Goal: Transaction & Acquisition: Purchase product/service

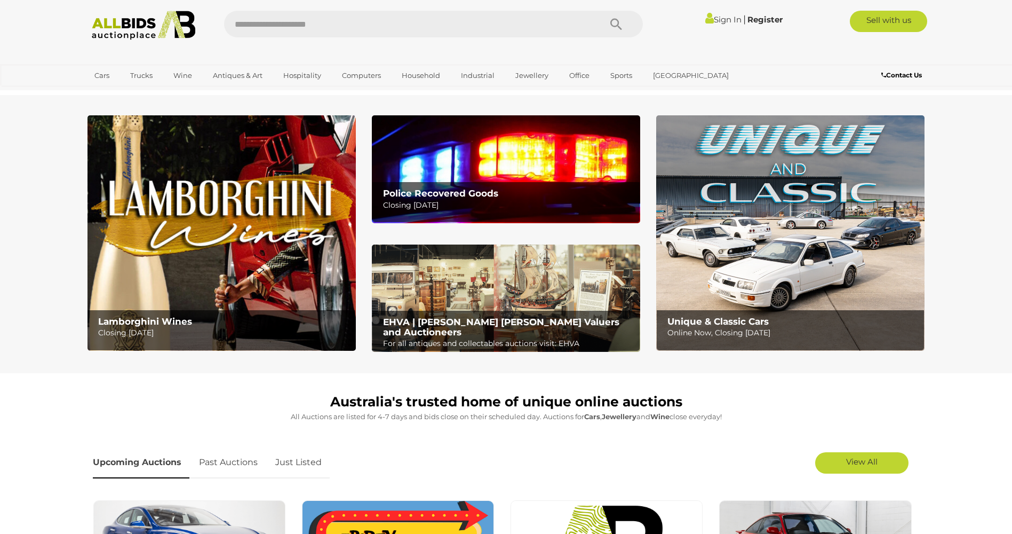
click at [319, 31] on input "text" at bounding box center [407, 24] width 366 height 27
type input "********"
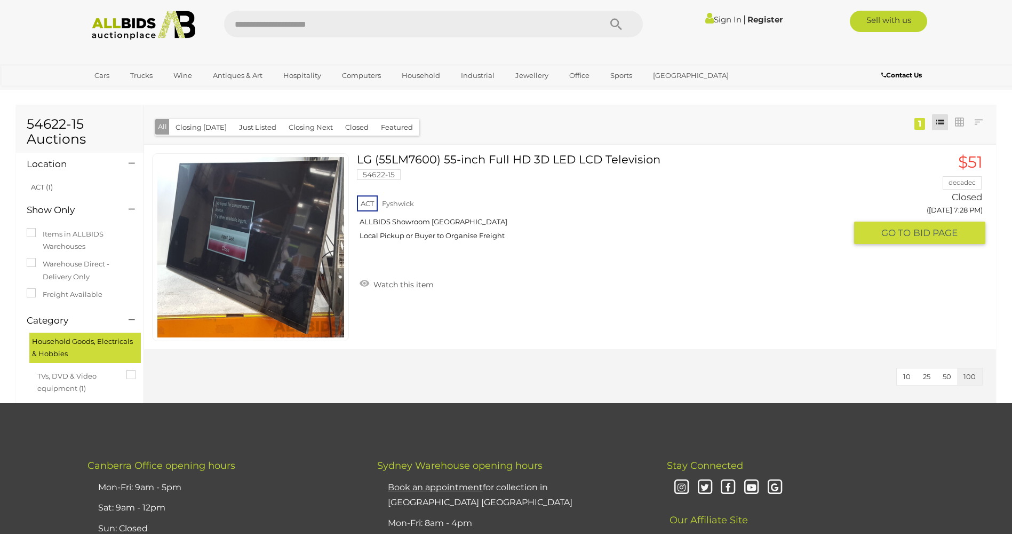
click at [250, 239] on link at bounding box center [250, 247] width 197 height 188
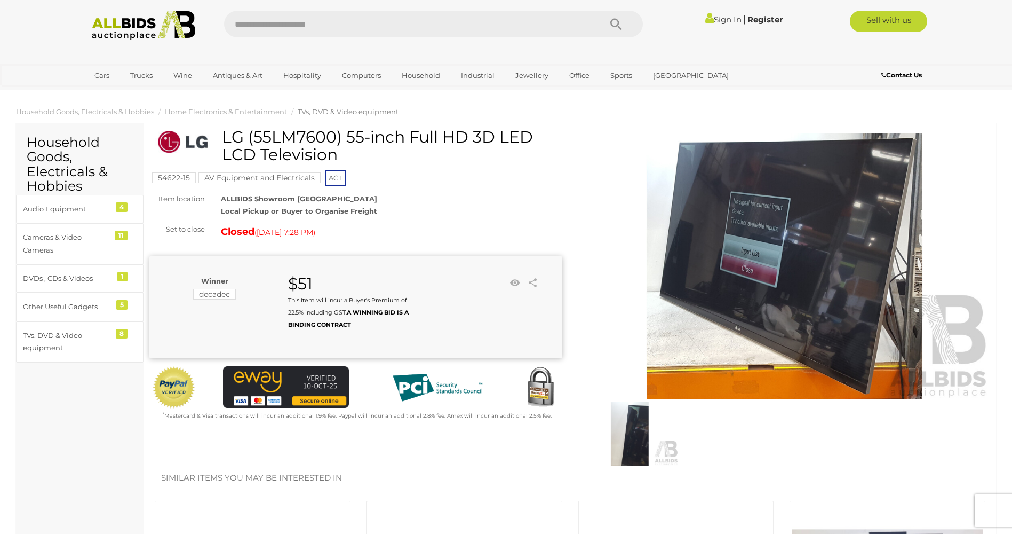
click at [195, 476] on h2 "Similar items you may be interested in" at bounding box center [570, 477] width 818 height 9
click at [633, 420] on img at bounding box center [630, 433] width 98 height 63
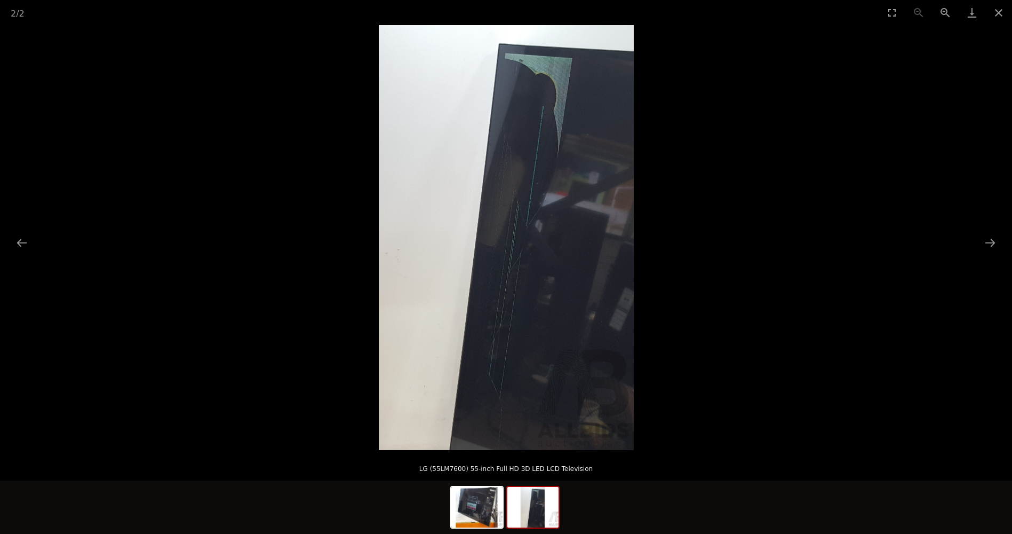
click at [535, 487] on img at bounding box center [532, 507] width 51 height 41
click at [536, 502] on img at bounding box center [532, 507] width 51 height 41
click at [482, 509] on img at bounding box center [476, 507] width 51 height 41
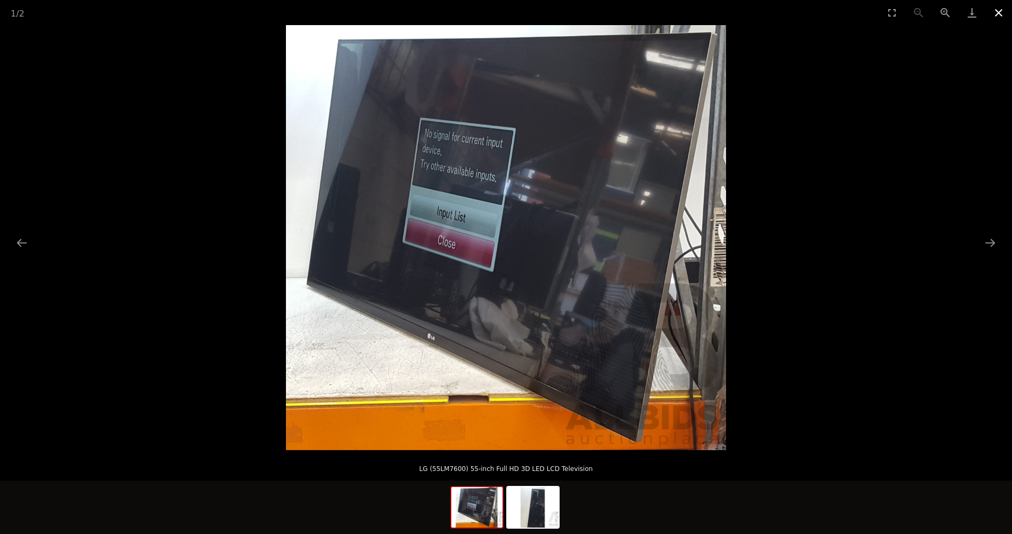
click at [996, 10] on button "Close gallery" at bounding box center [999, 12] width 27 height 25
